Goal: Task Accomplishment & Management: Manage account settings

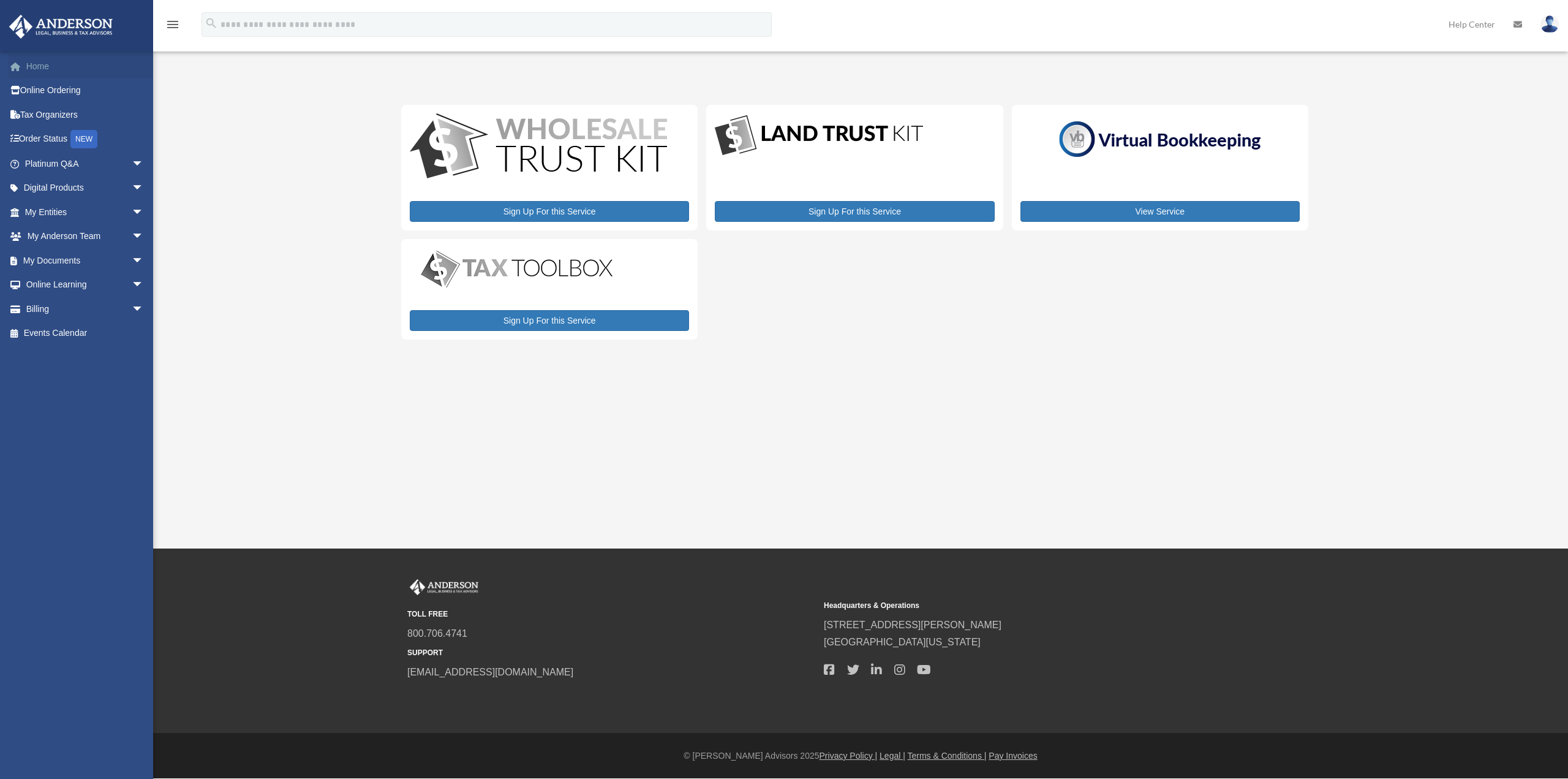
click at [49, 68] on link "Home" at bounding box center [85, 65] width 153 height 24
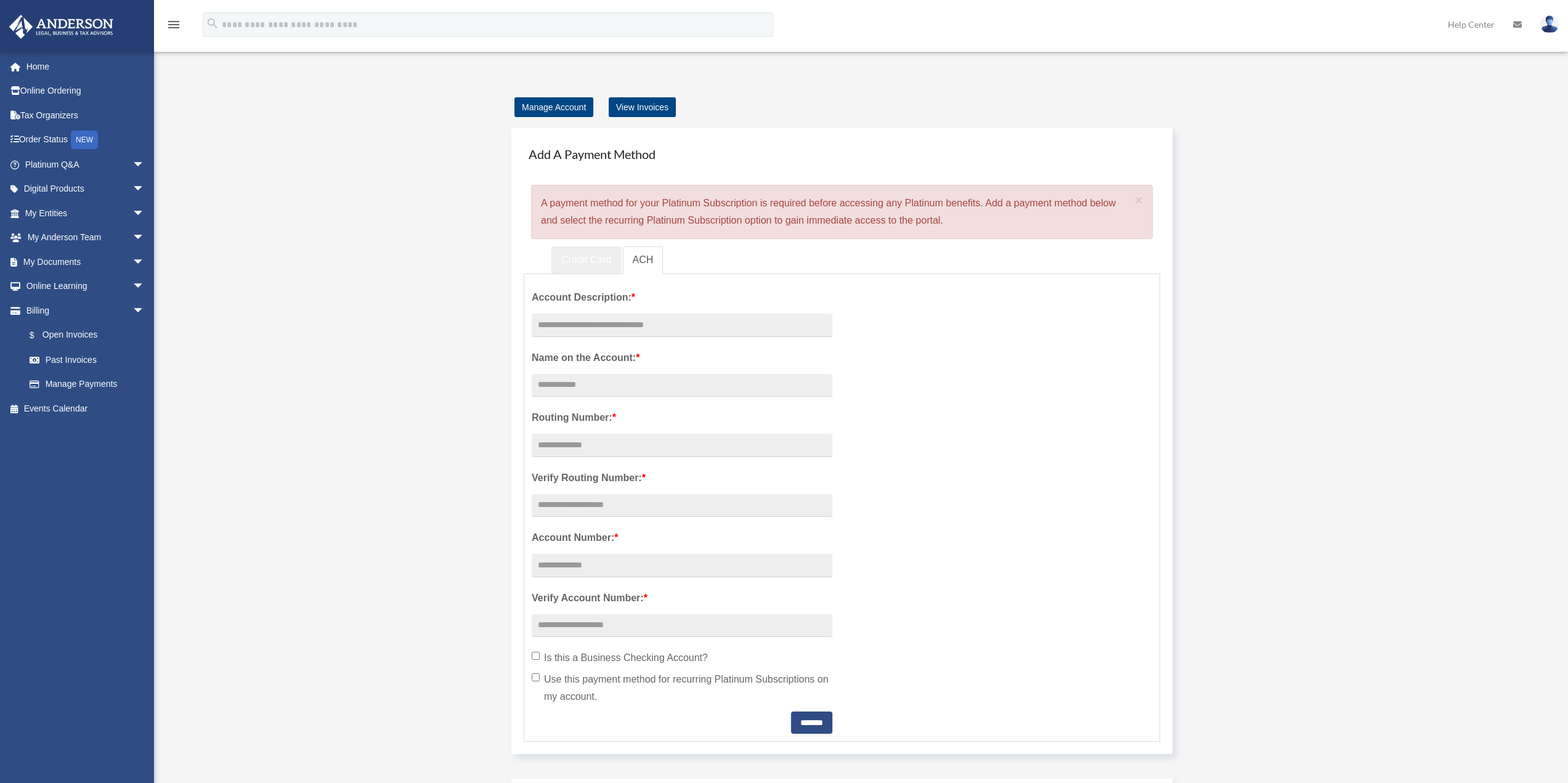
click at [587, 262] on link "Credit Card" at bounding box center [587, 260] width 70 height 27
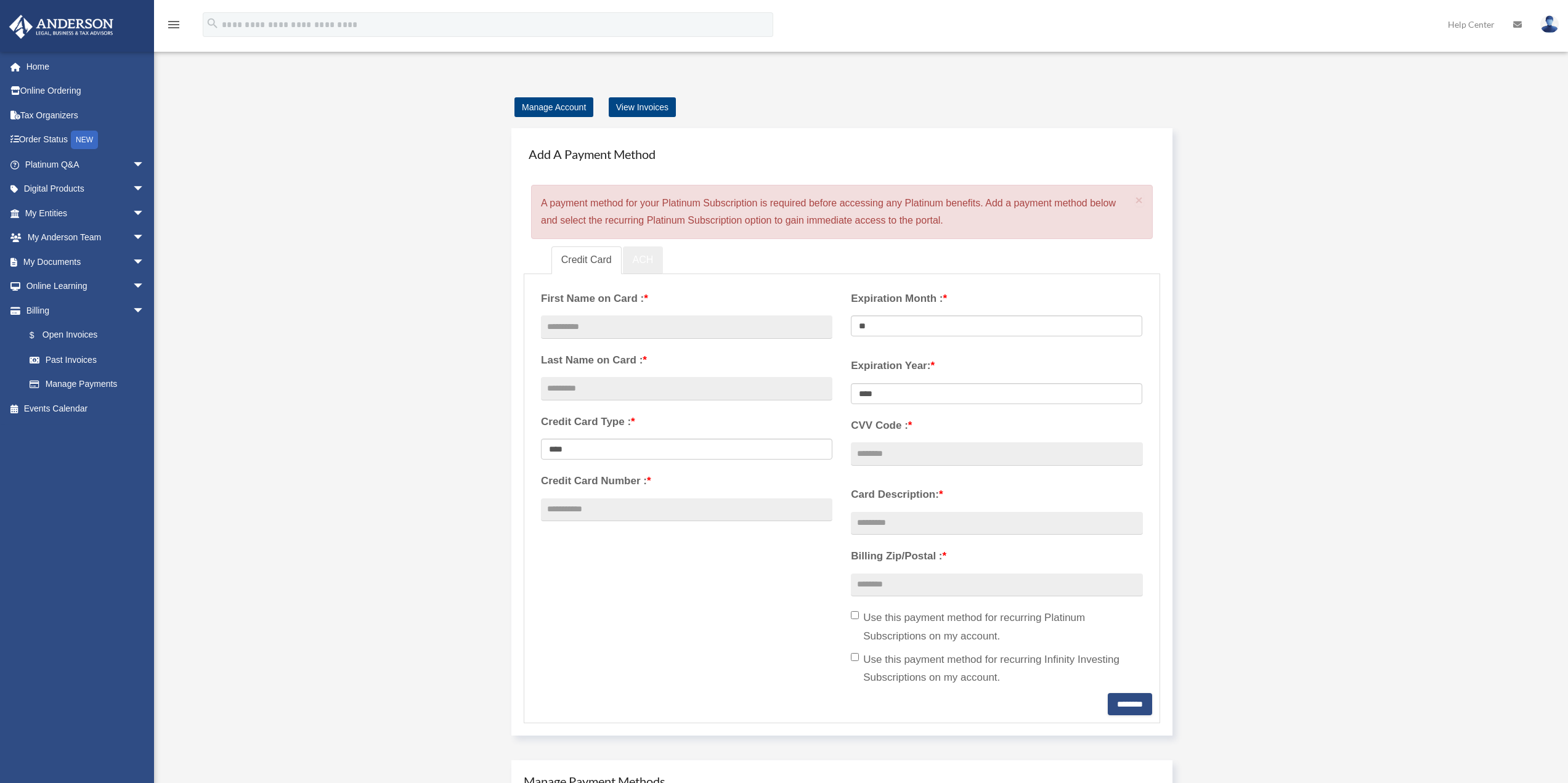
click at [642, 260] on link "ACH" at bounding box center [643, 260] width 41 height 27
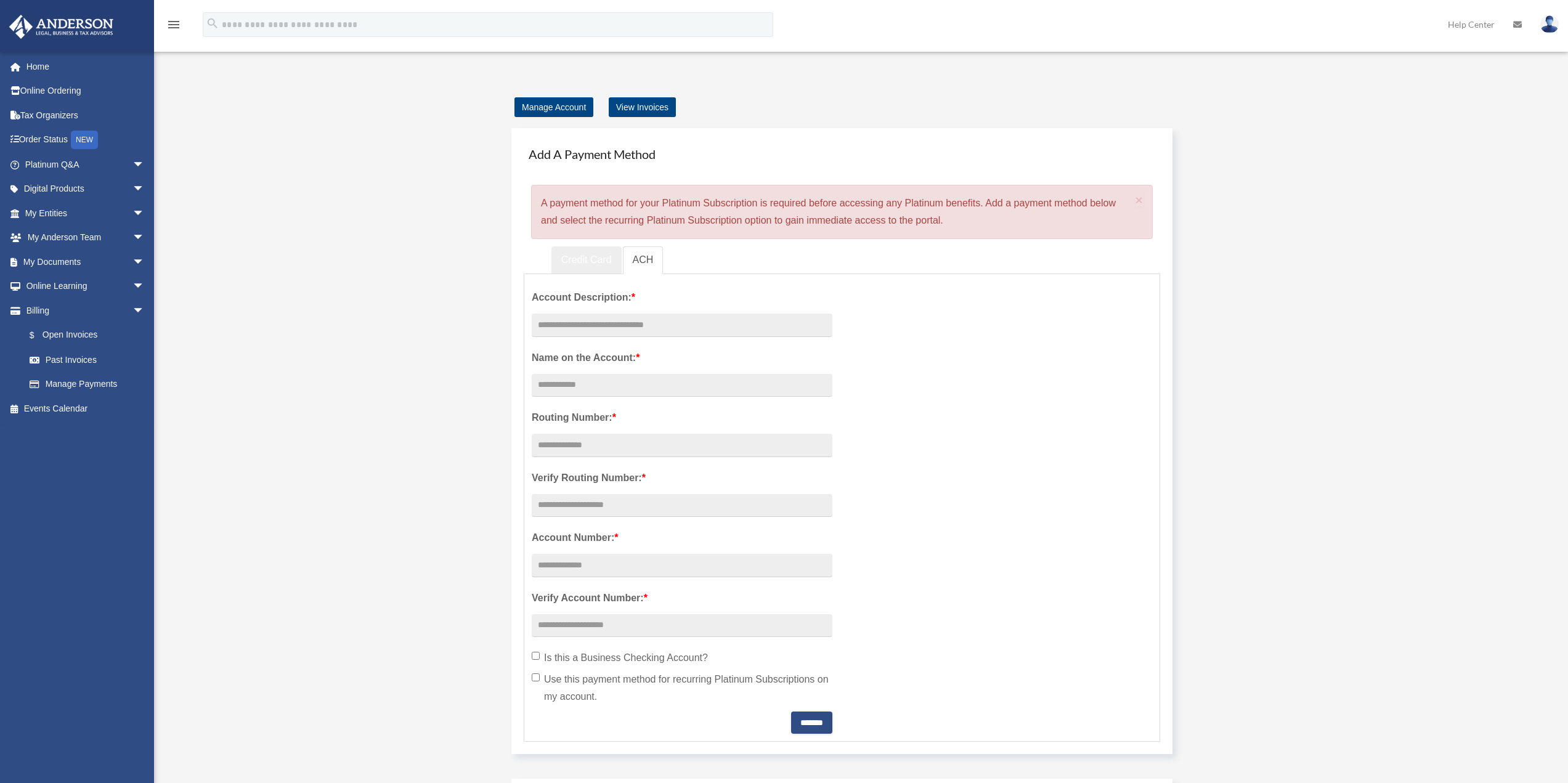
click at [591, 267] on link "Credit Card" at bounding box center [587, 260] width 70 height 27
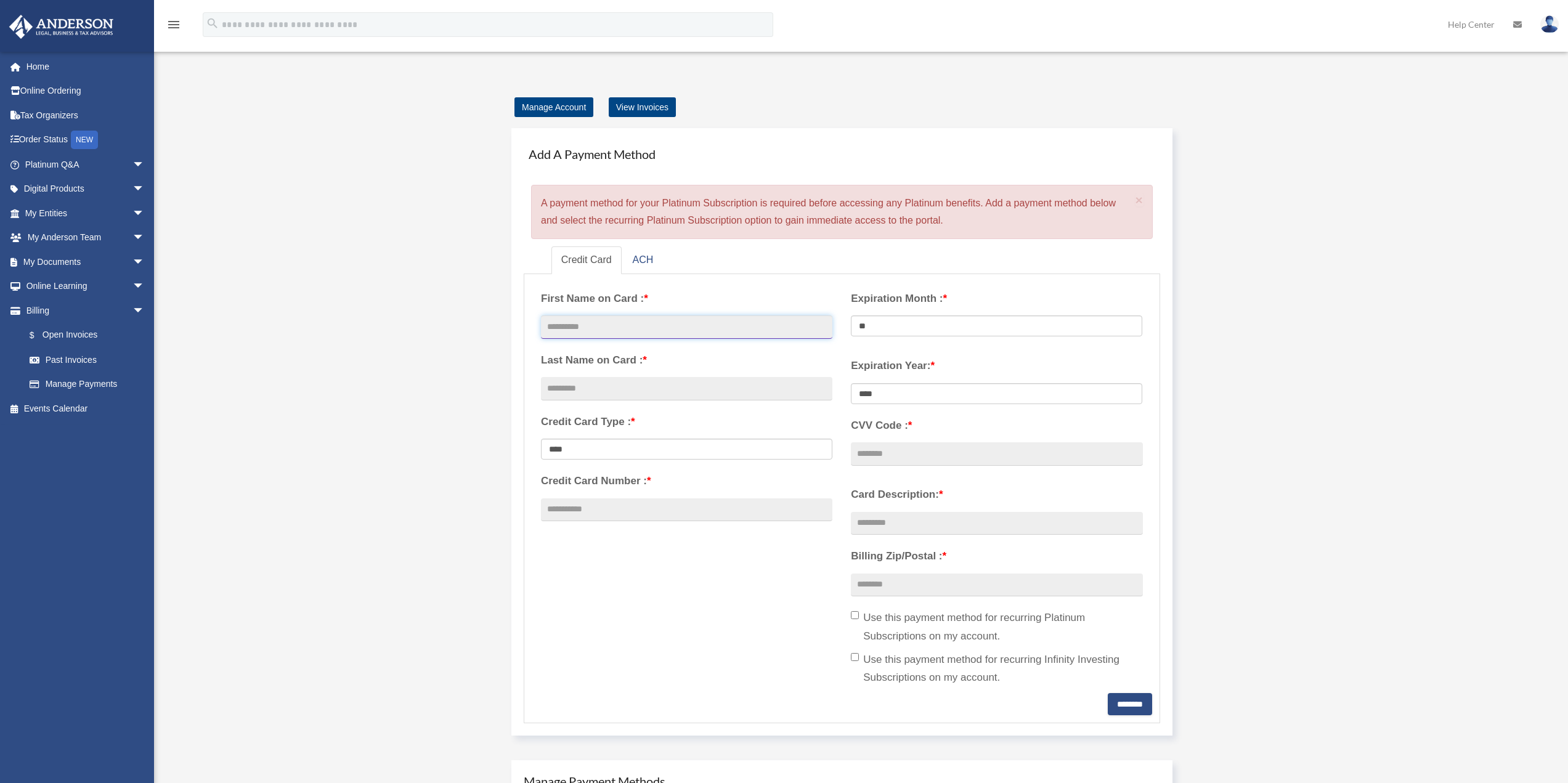
click at [595, 323] on input "text" at bounding box center [687, 327] width 291 height 23
type input "******"
click at [47, 56] on link "Home" at bounding box center [85, 66] width 154 height 24
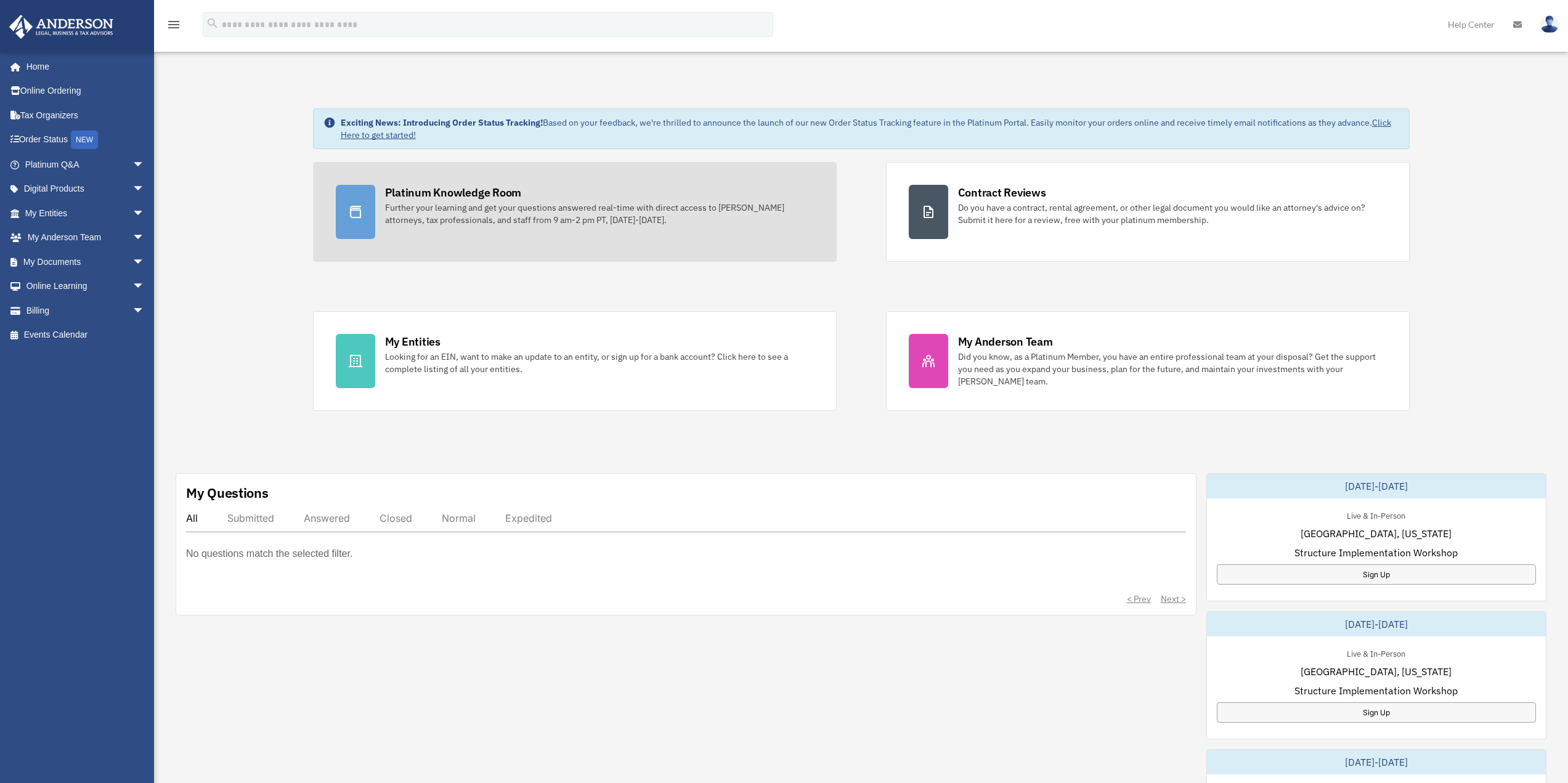
click at [417, 207] on div "Further your learning and get your questions answered real-time with direct acc…" at bounding box center [600, 213] width 429 height 24
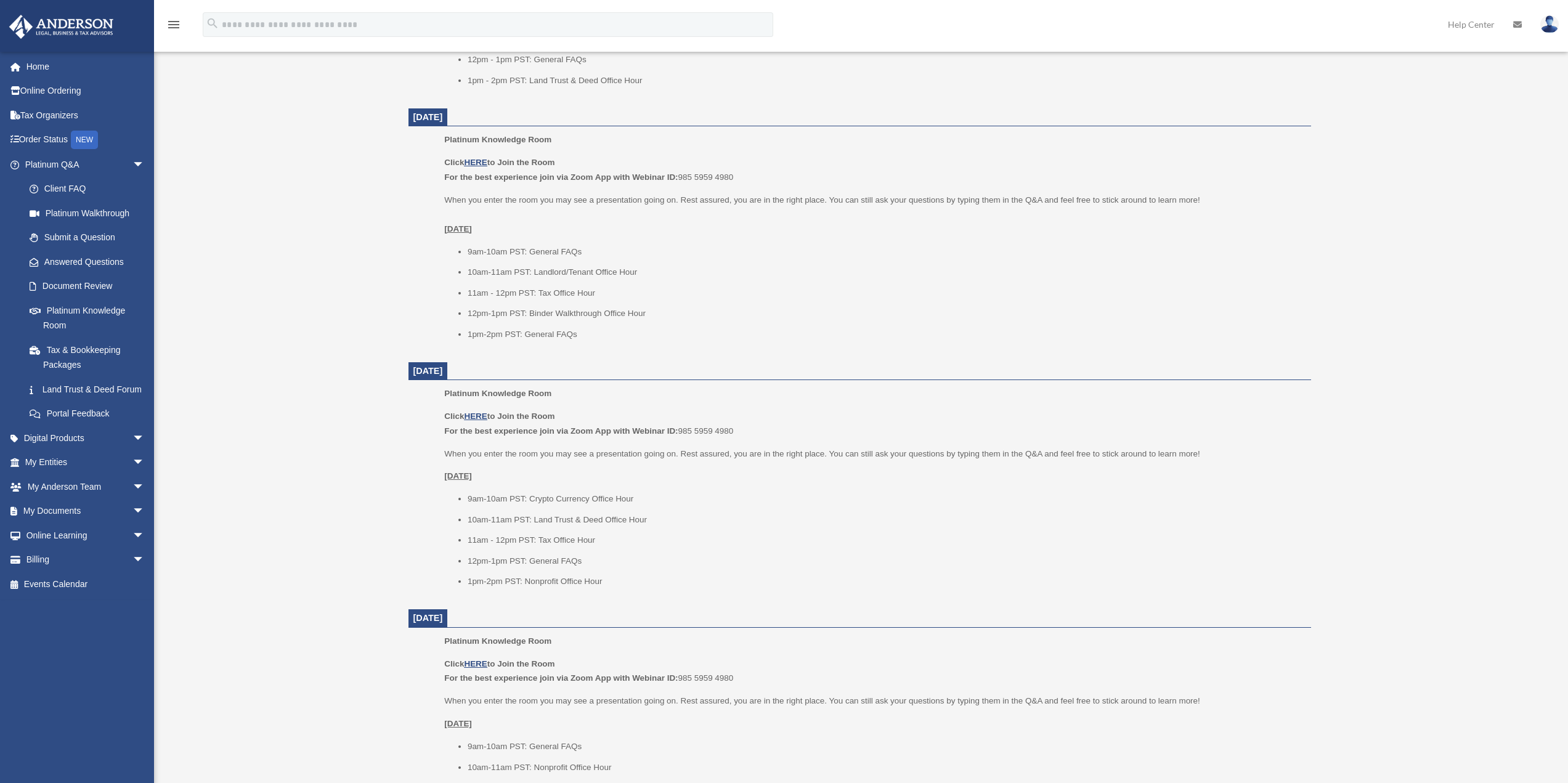
scroll to position [1109, 0]
